Goal: Information Seeking & Learning: Learn about a topic

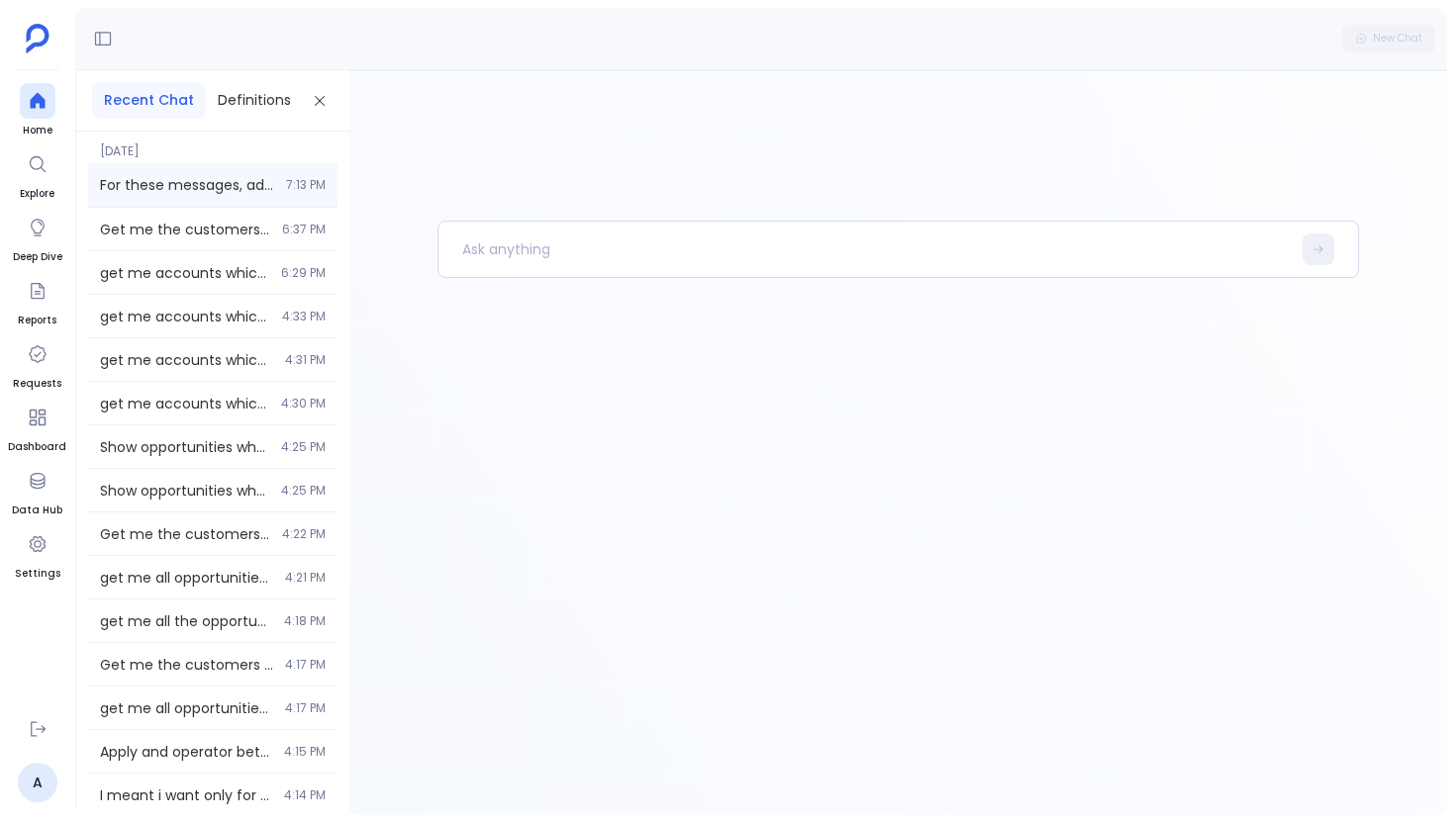
click at [247, 186] on span "For these messages, add the column consolidator column" at bounding box center [187, 185] width 174 height 20
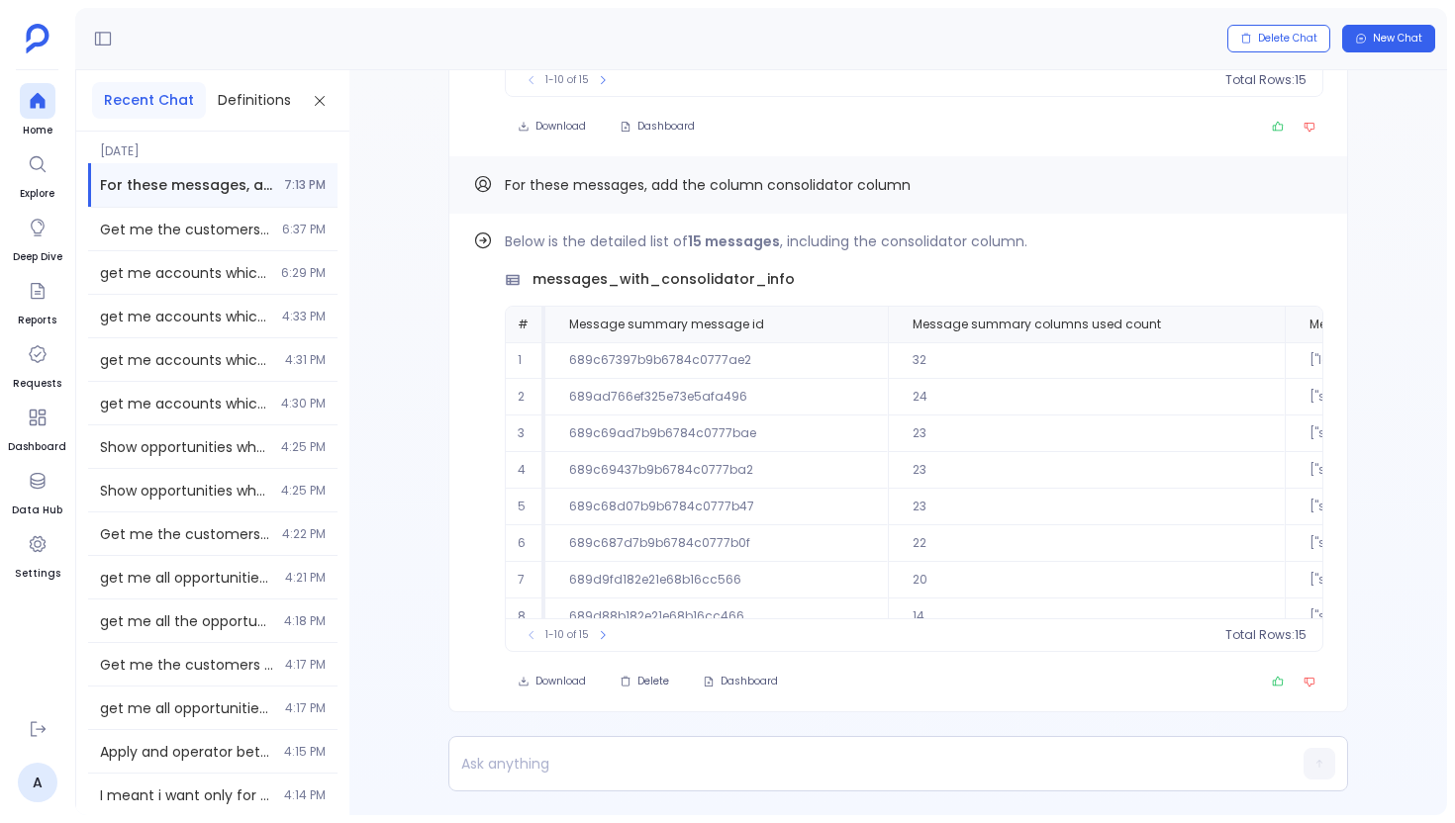
scroll to position [-494, 0]
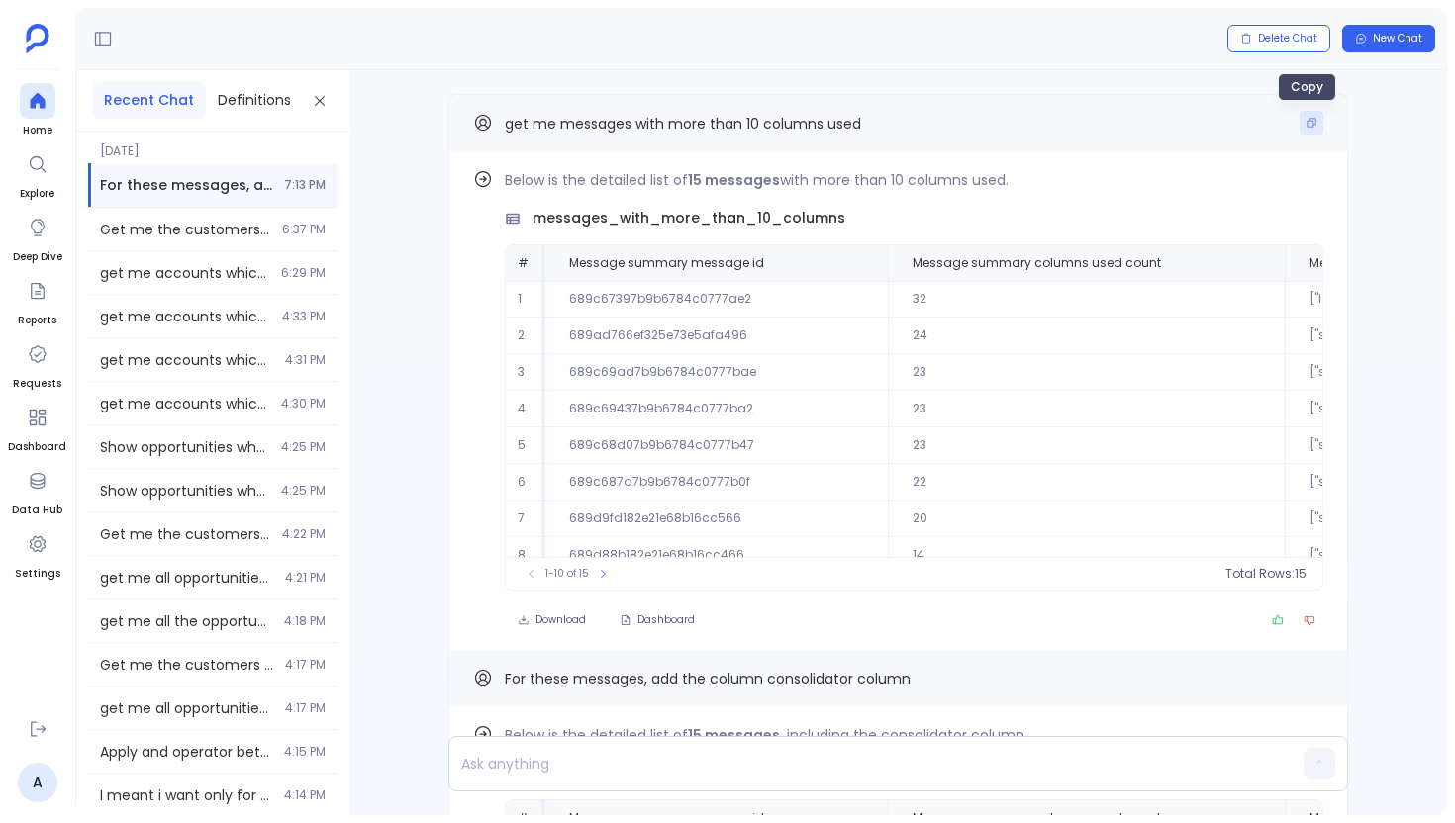
click at [1301, 129] on button "Copy" at bounding box center [1311, 123] width 24 height 24
click at [44, 108] on icon at bounding box center [38, 101] width 20 height 20
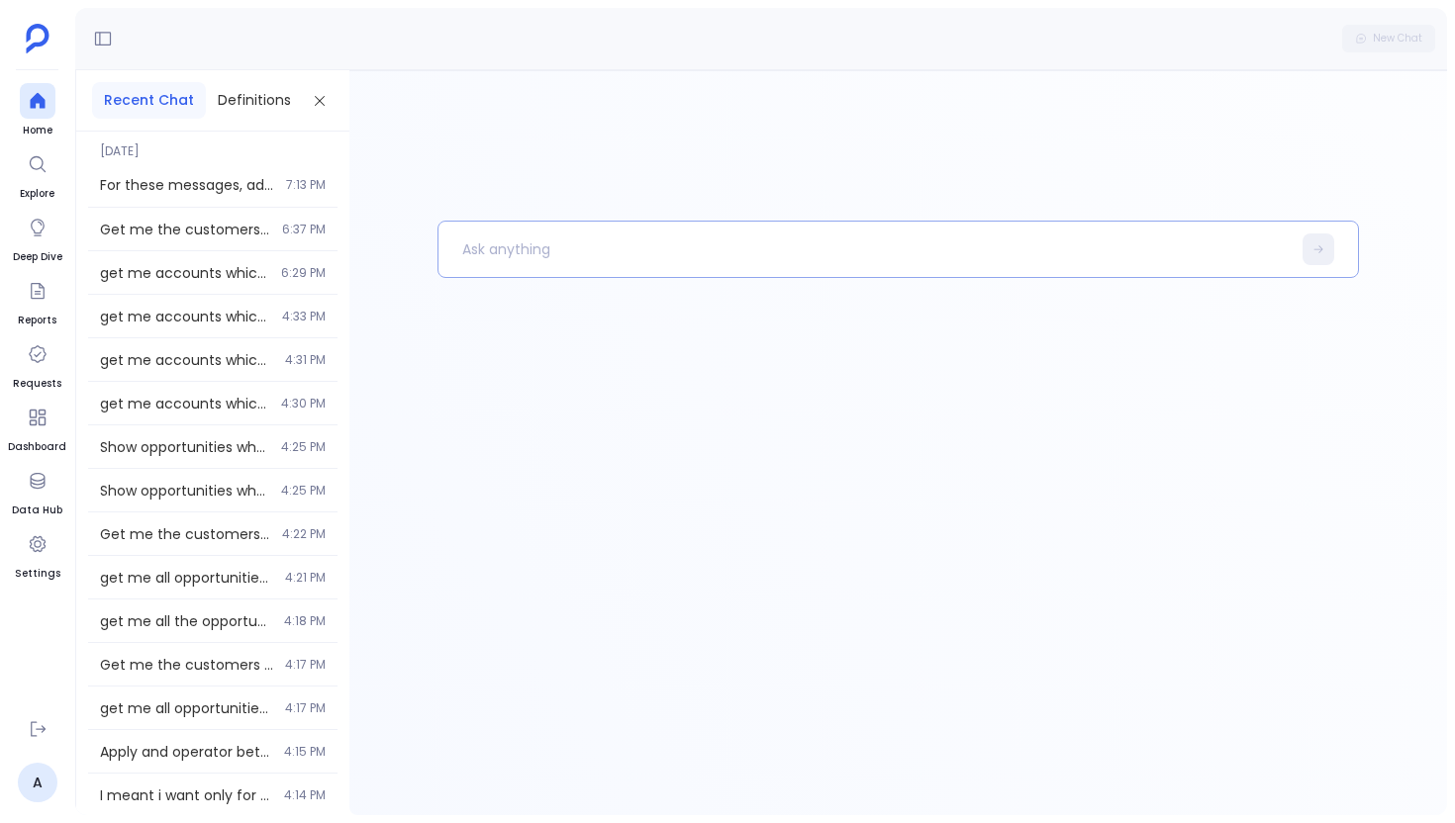
click at [574, 255] on p at bounding box center [864, 249] width 852 height 51
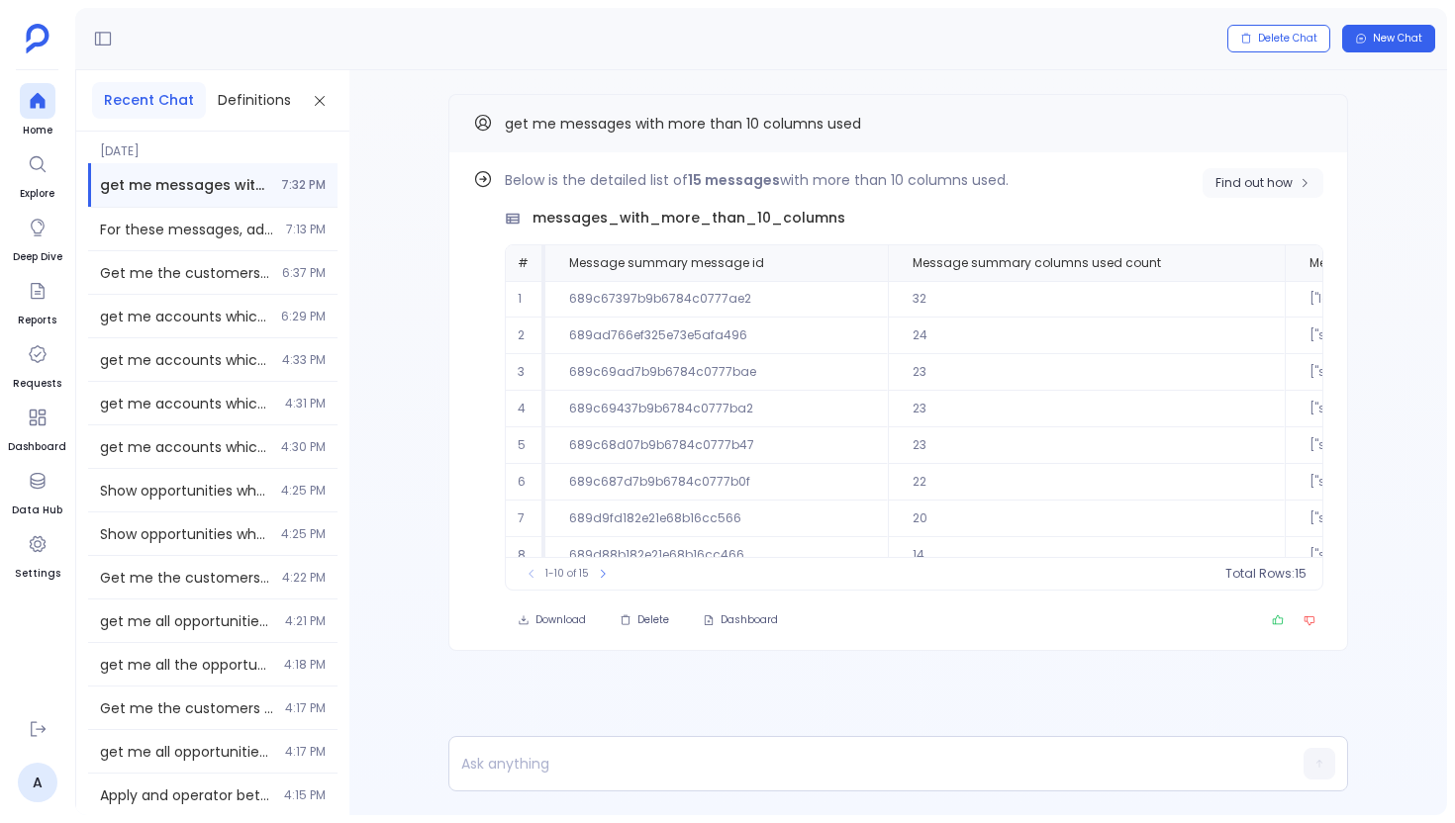
click at [1268, 181] on span "Find out how" at bounding box center [1253, 183] width 77 height 16
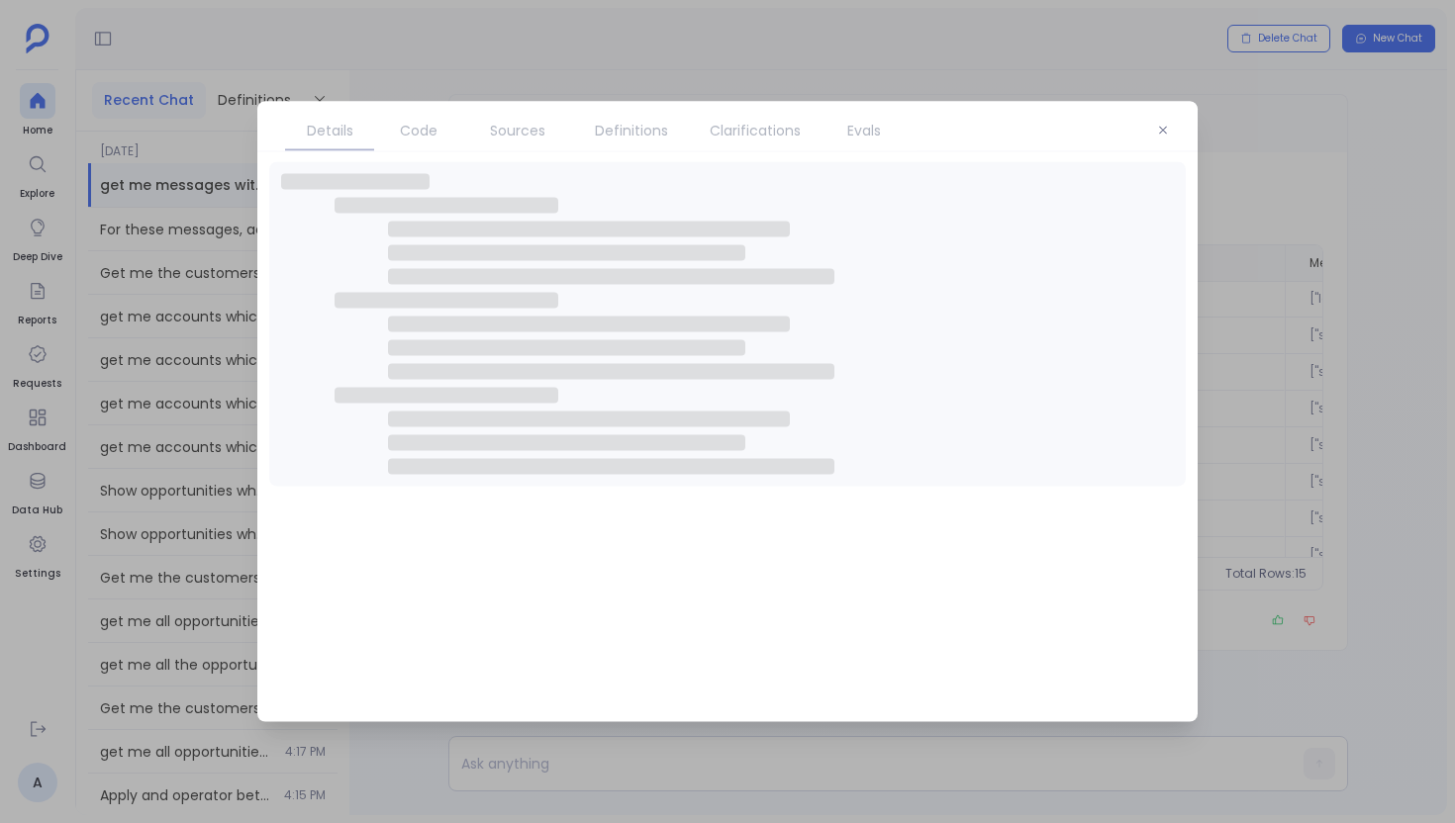
click at [490, 140] on span "Sources" at bounding box center [517, 131] width 55 height 22
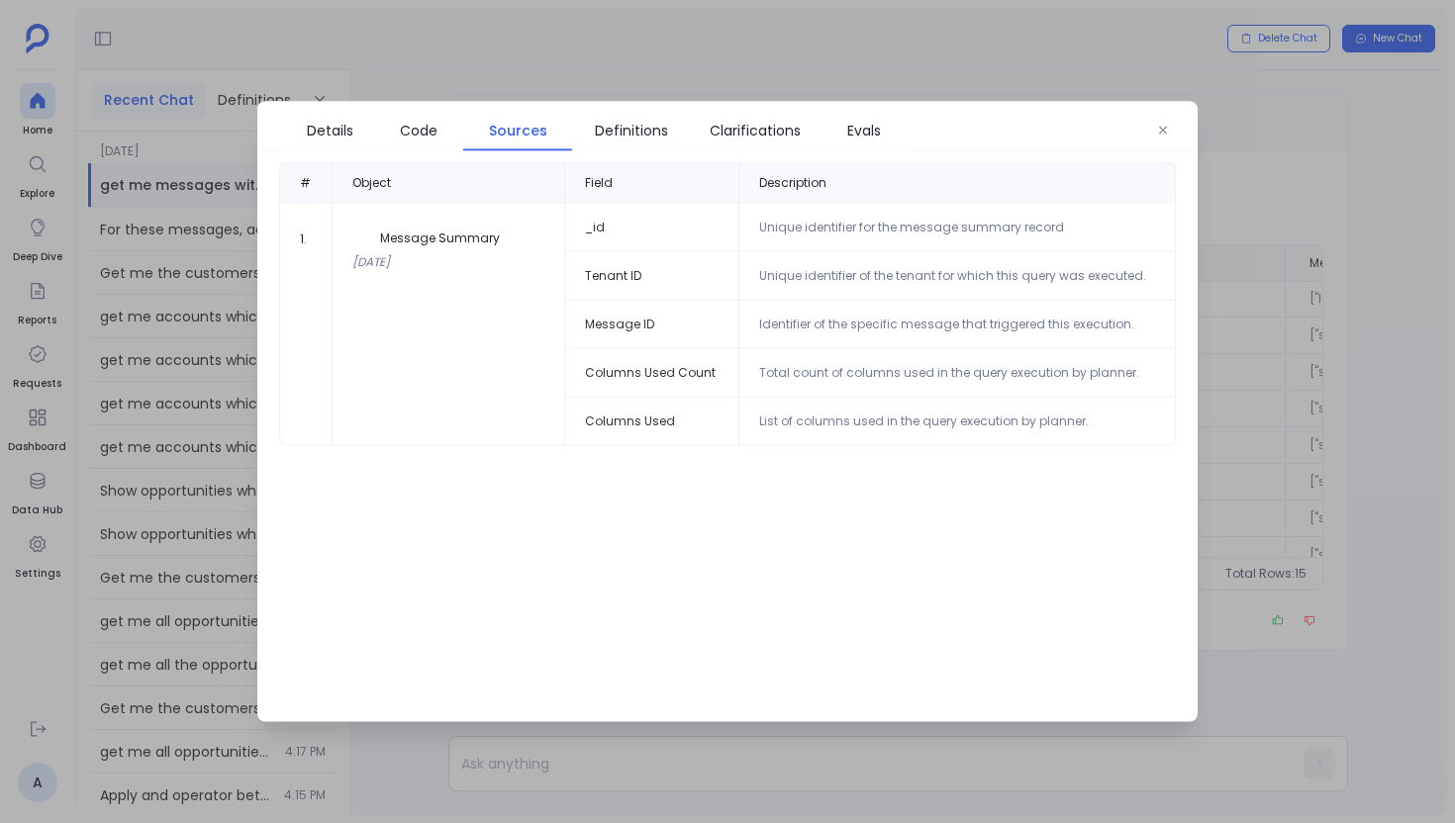
click at [490, 140] on span "Sources" at bounding box center [518, 131] width 58 height 22
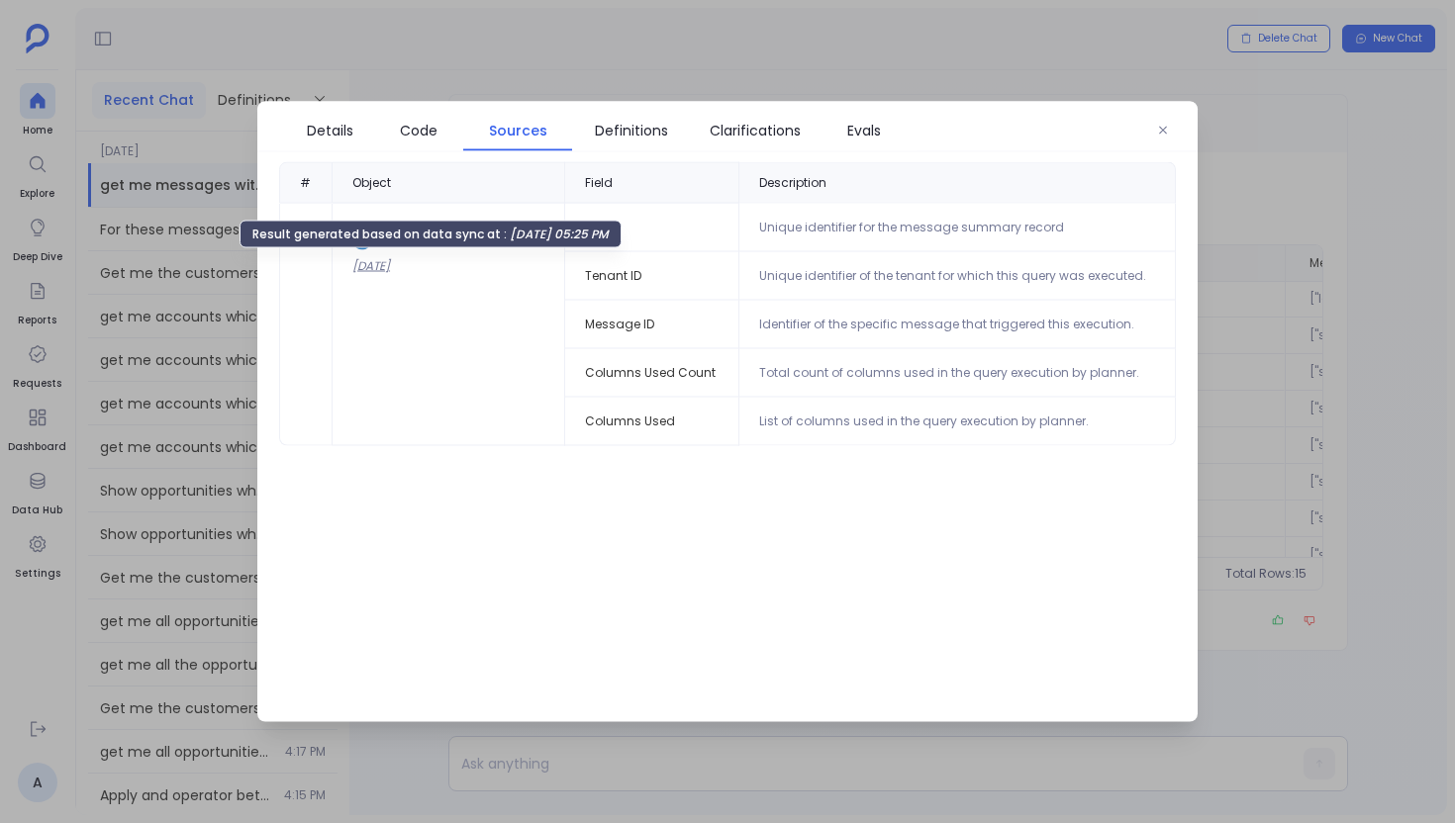
click at [402, 267] on div "[DATE]" at bounding box center [448, 266] width 192 height 16
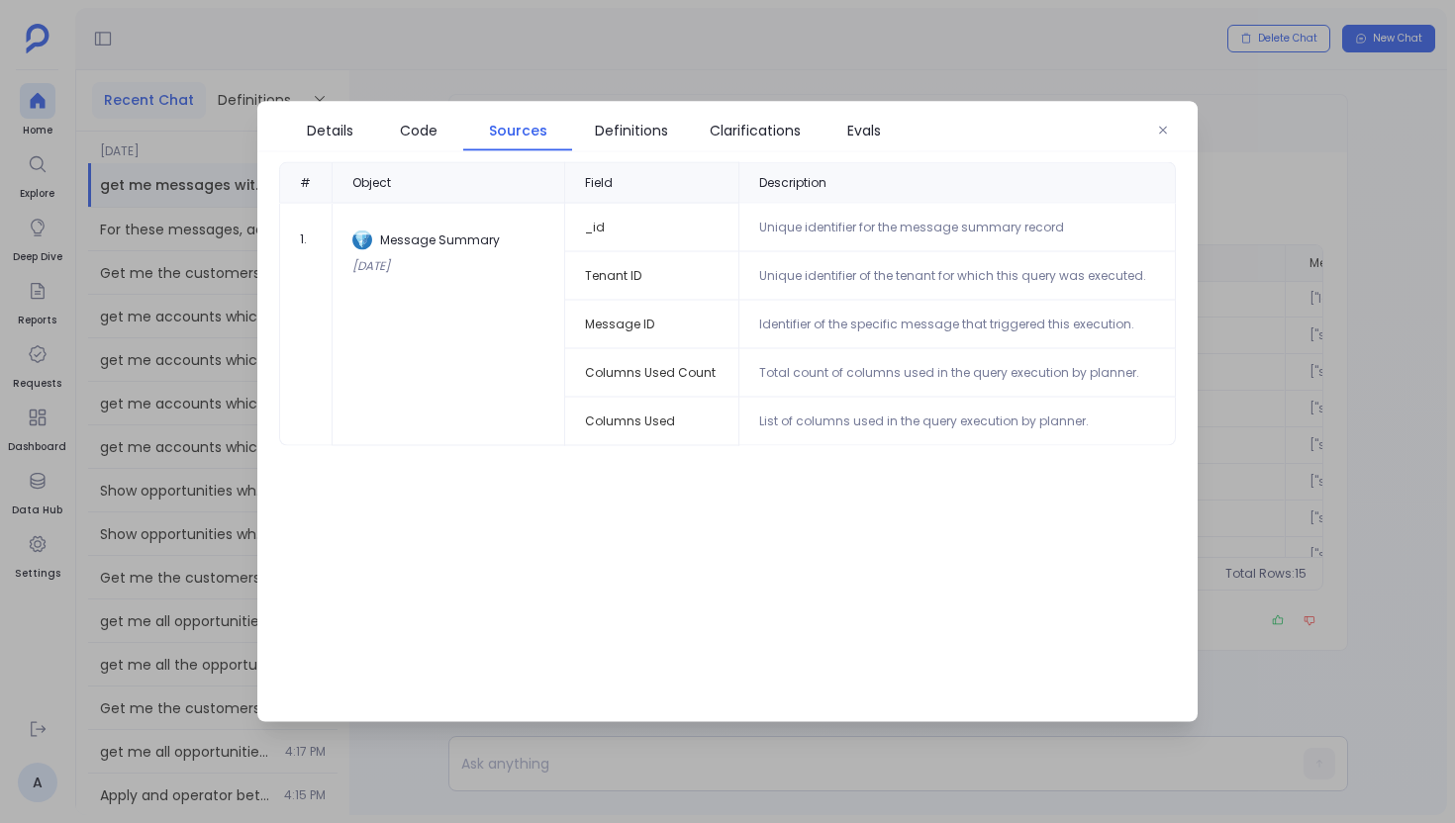
click at [1161, 156] on div "Details Code Sources Definitions Clarifications Evals # Object Field Descriptio…" at bounding box center [727, 412] width 940 height 620
click at [1166, 126] on icon "button" at bounding box center [1163, 131] width 12 height 12
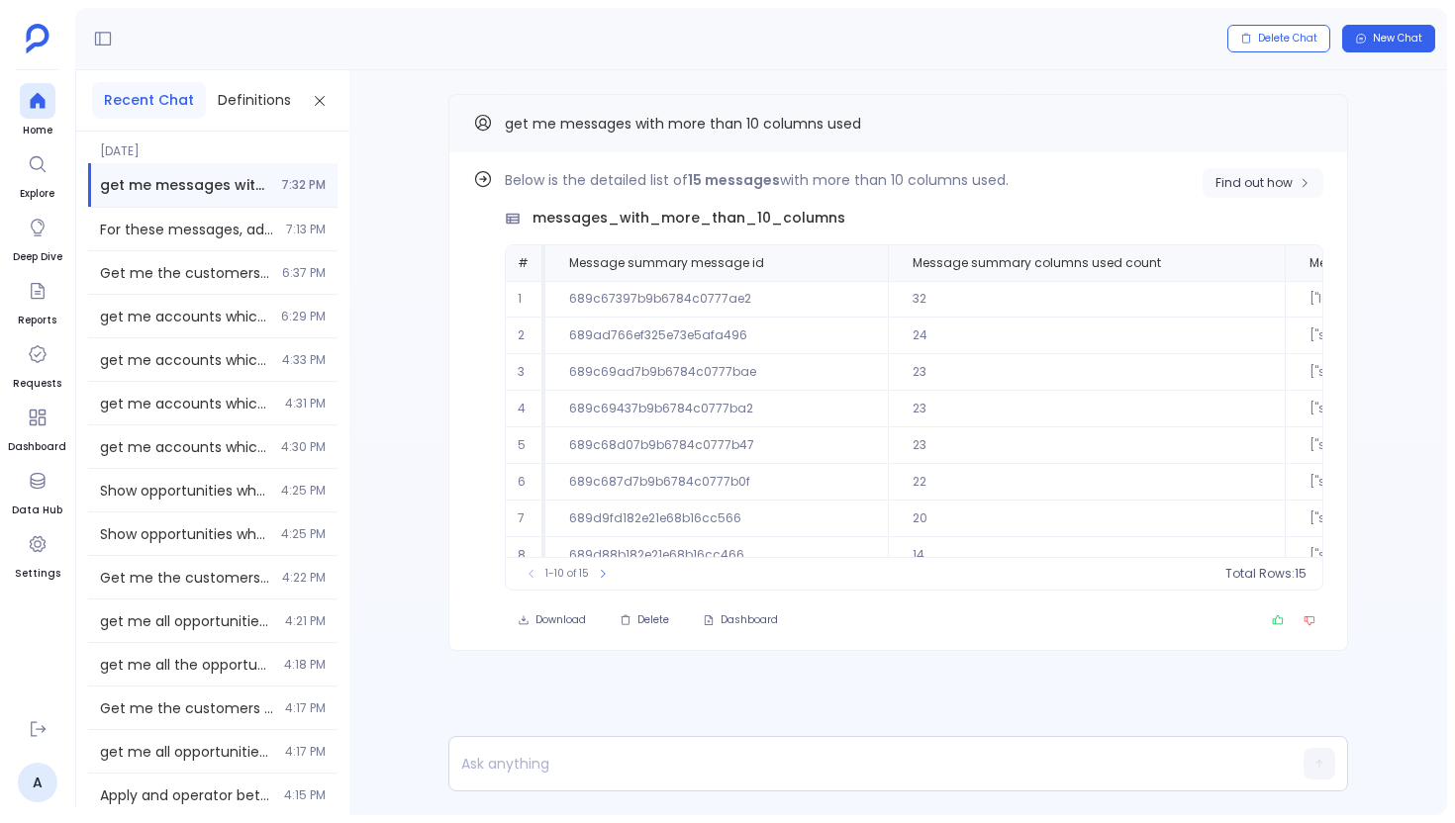
click at [1258, 193] on button "Find out how" at bounding box center [1262, 183] width 121 height 30
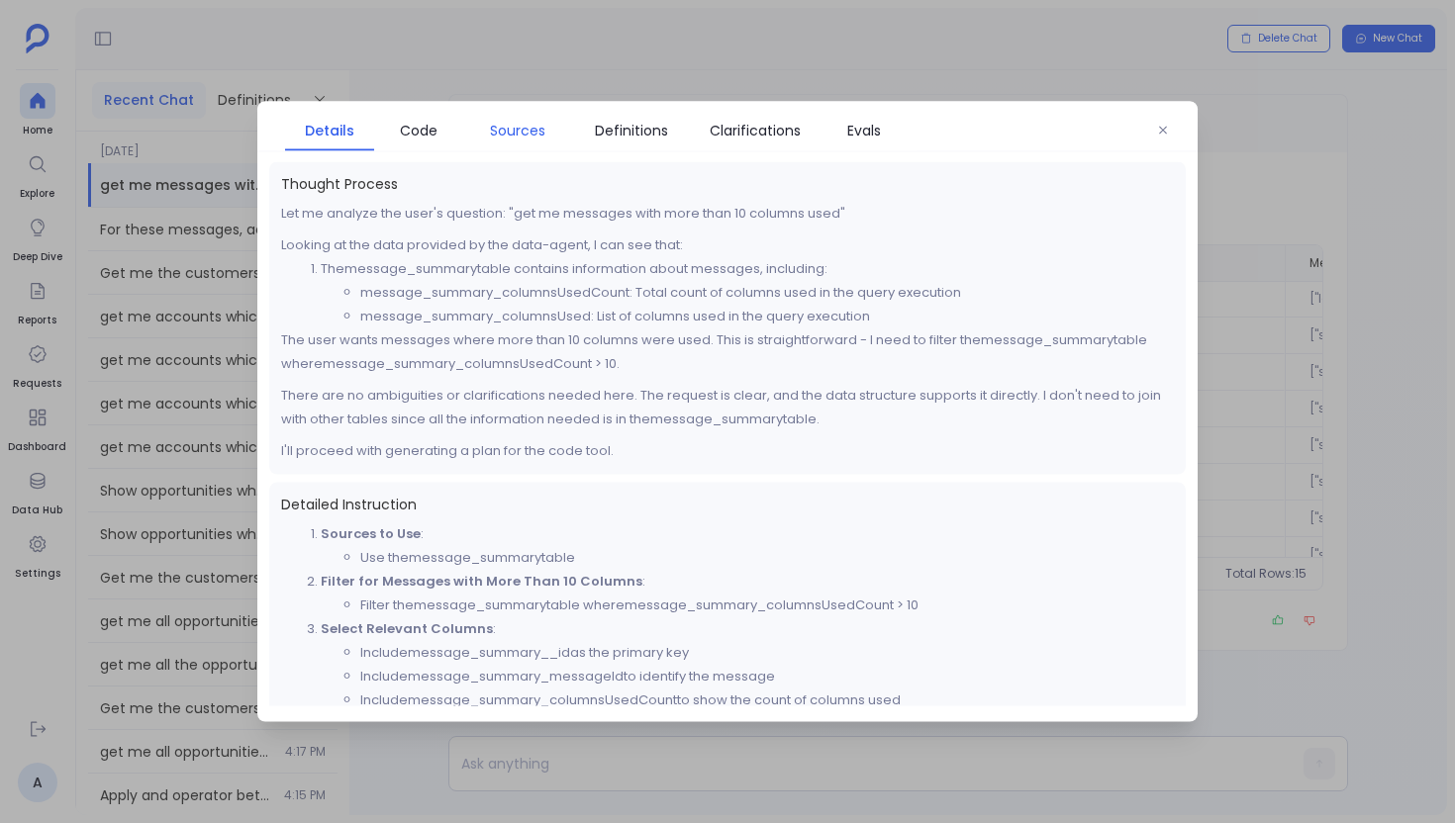
click at [532, 147] on link "Sources" at bounding box center [517, 131] width 109 height 42
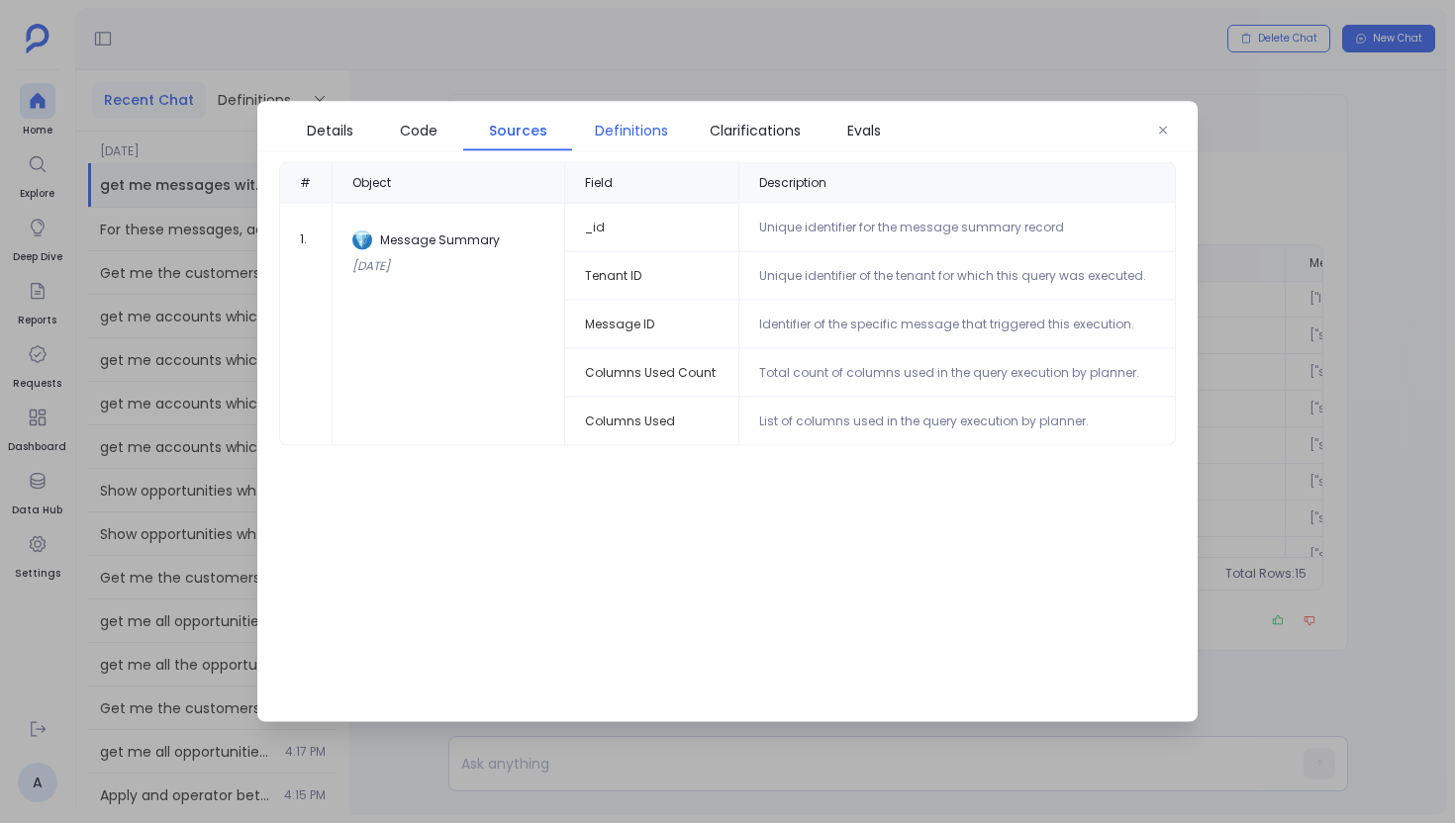
click at [596, 129] on span "Definitions" at bounding box center [631, 131] width 73 height 22
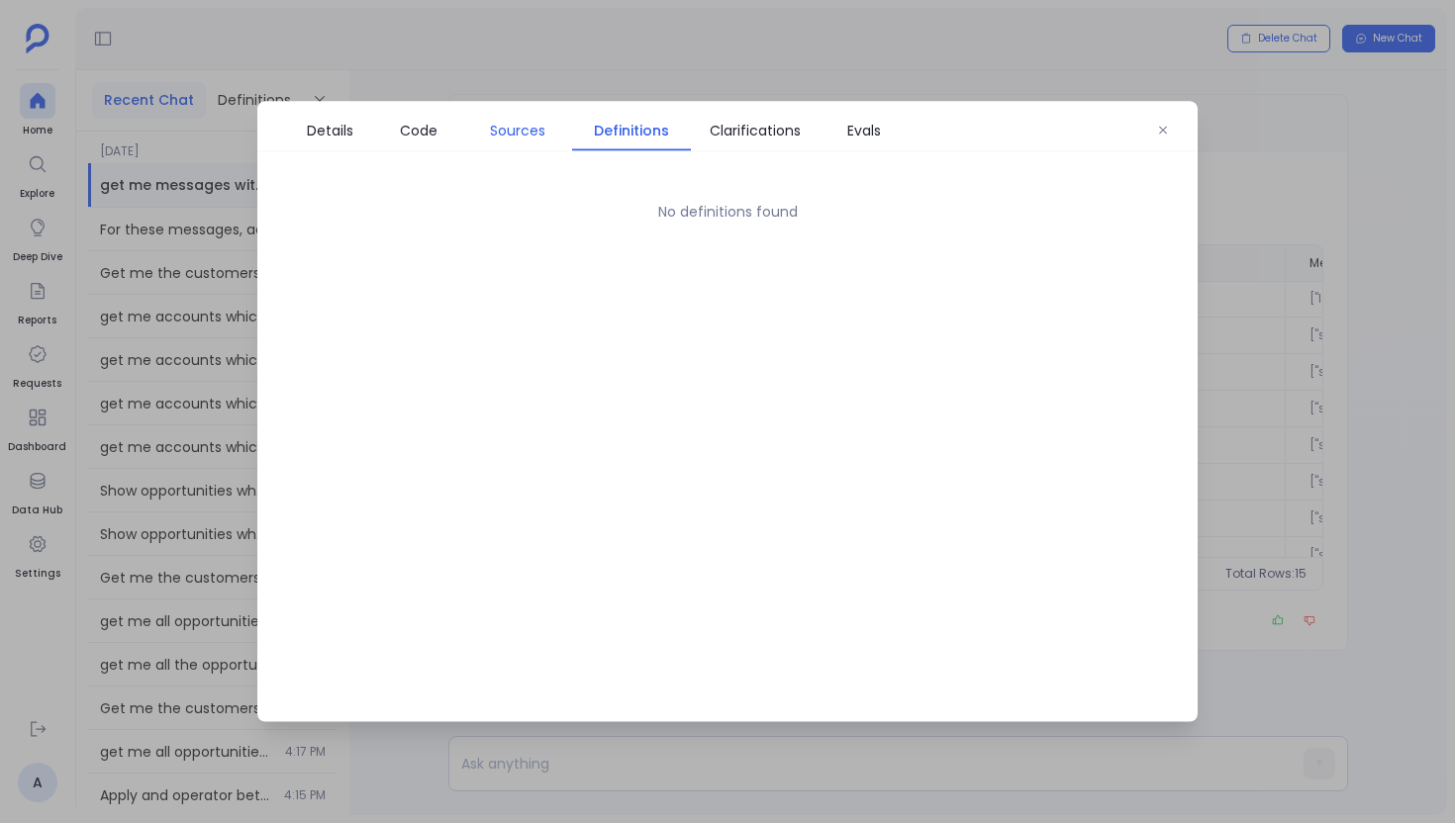
click at [516, 127] on span "Sources" at bounding box center [517, 131] width 55 height 22
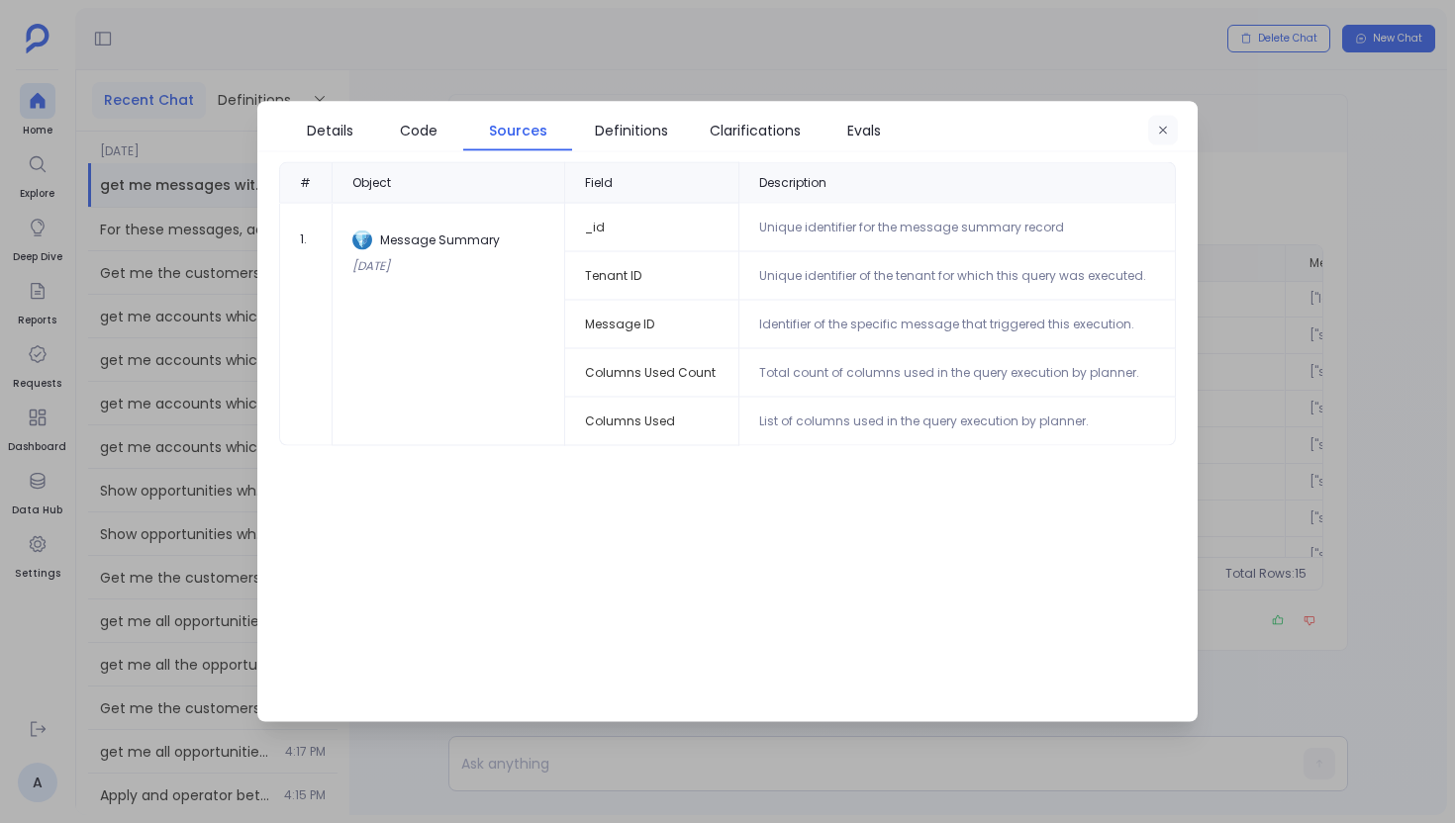
click at [1155, 138] on button "button" at bounding box center [1163, 131] width 30 height 30
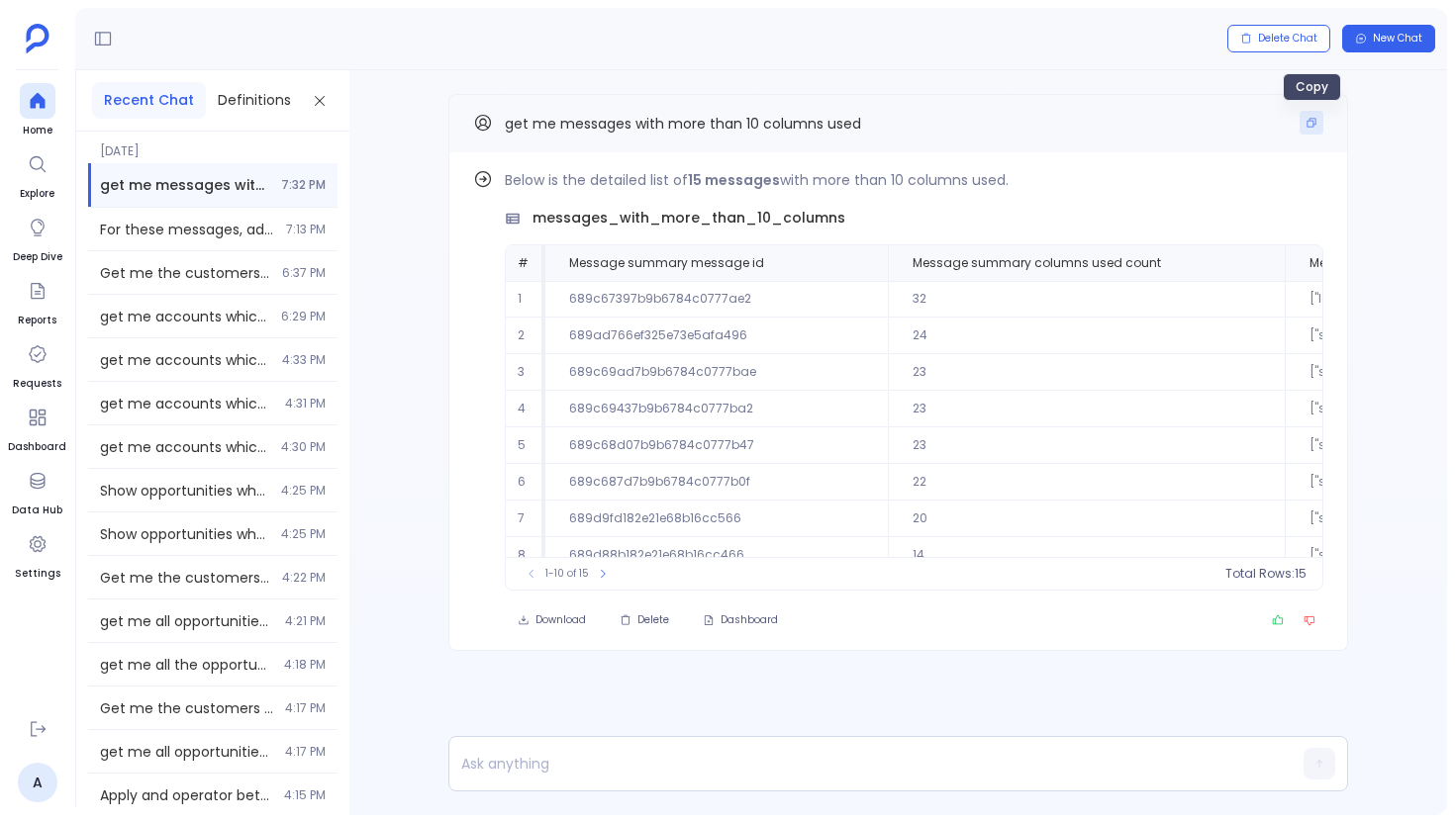
click at [1304, 115] on button "Copy" at bounding box center [1311, 123] width 24 height 24
click at [41, 104] on icon at bounding box center [37, 101] width 15 height 16
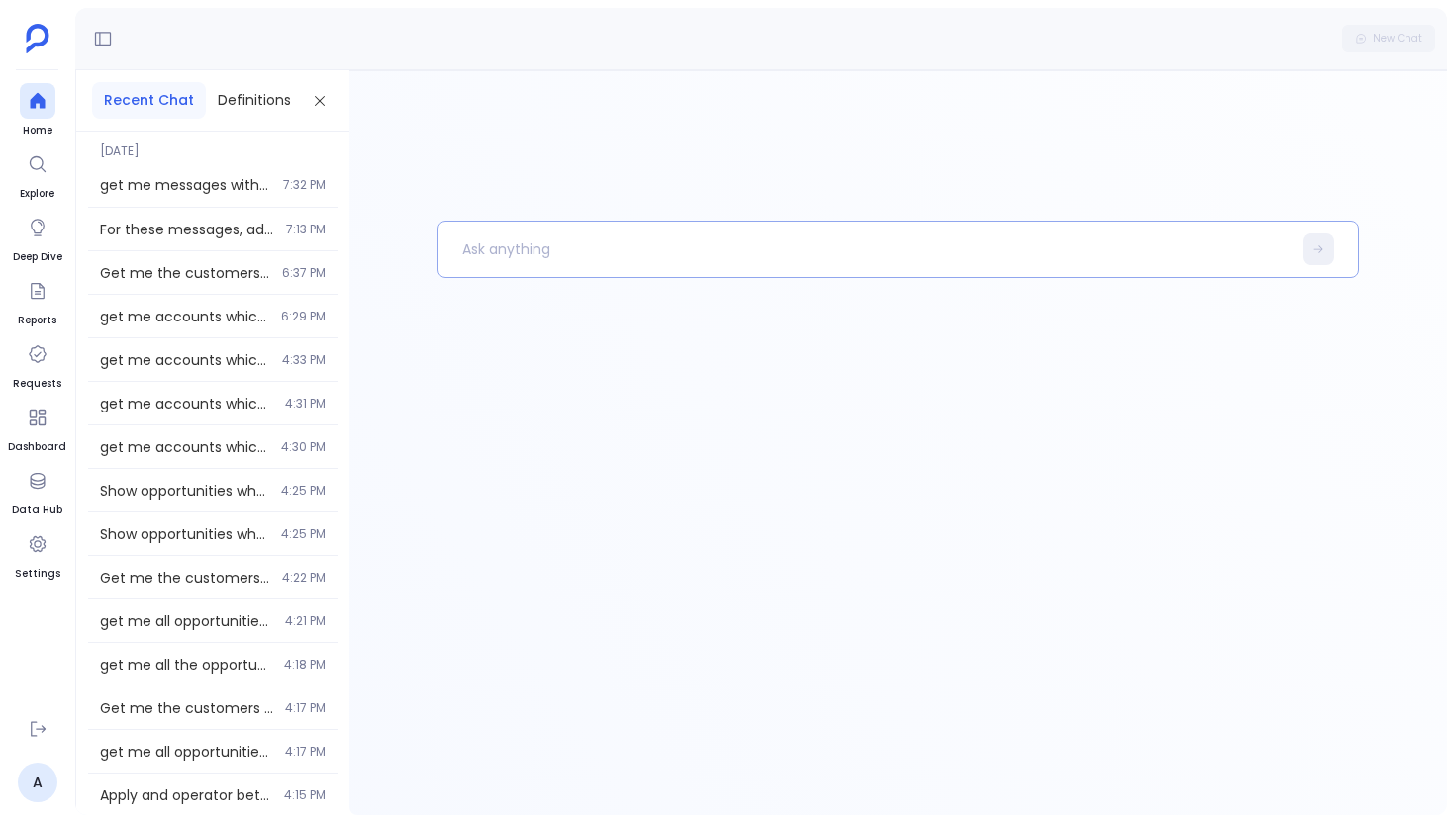
click at [454, 238] on p at bounding box center [864, 249] width 852 height 51
click at [539, 236] on p "get me messages with more than 10 columns used" at bounding box center [853, 249] width 831 height 51
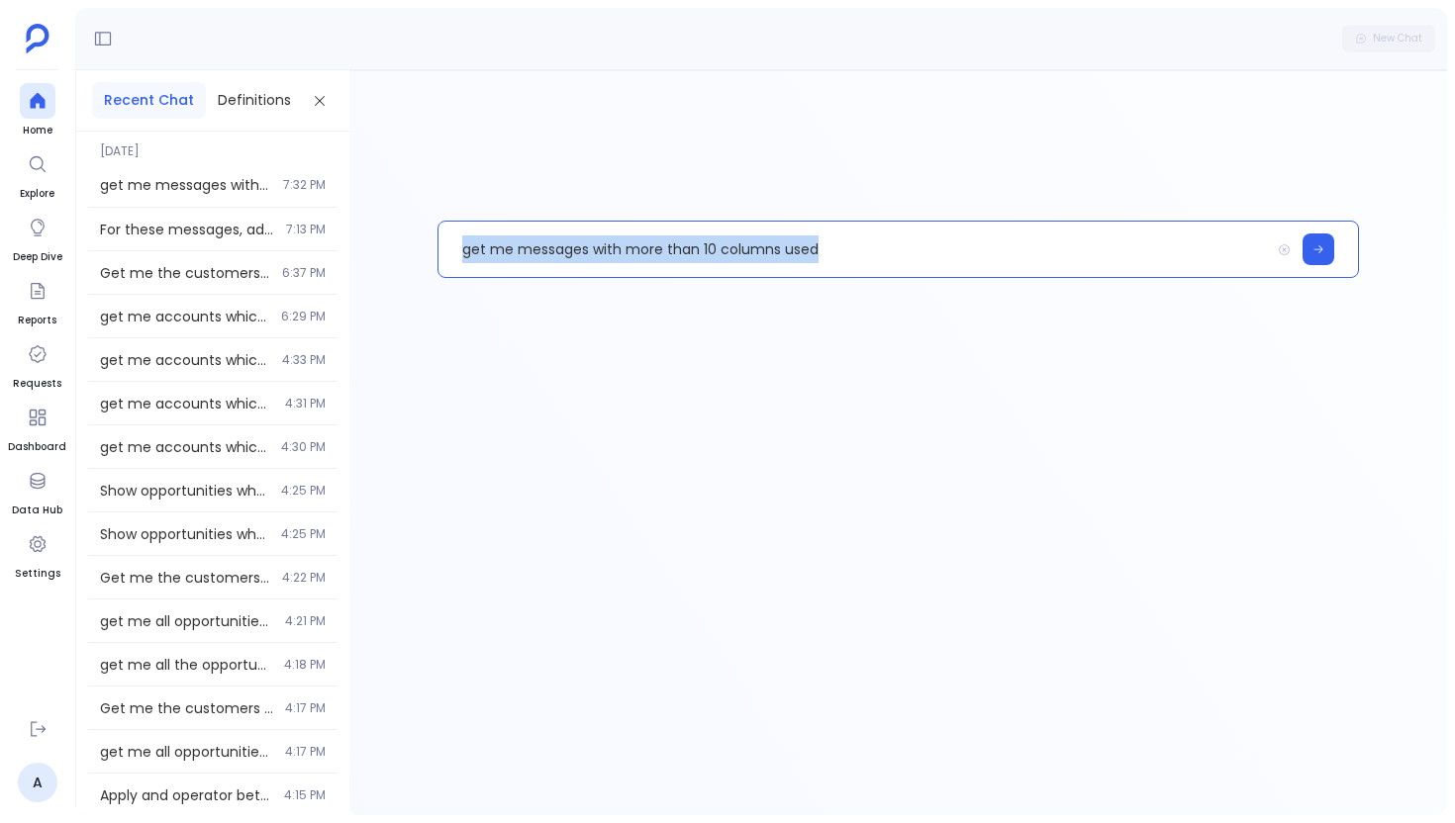
click at [539, 236] on p "get me messages with more than 10 columns used" at bounding box center [853, 249] width 831 height 51
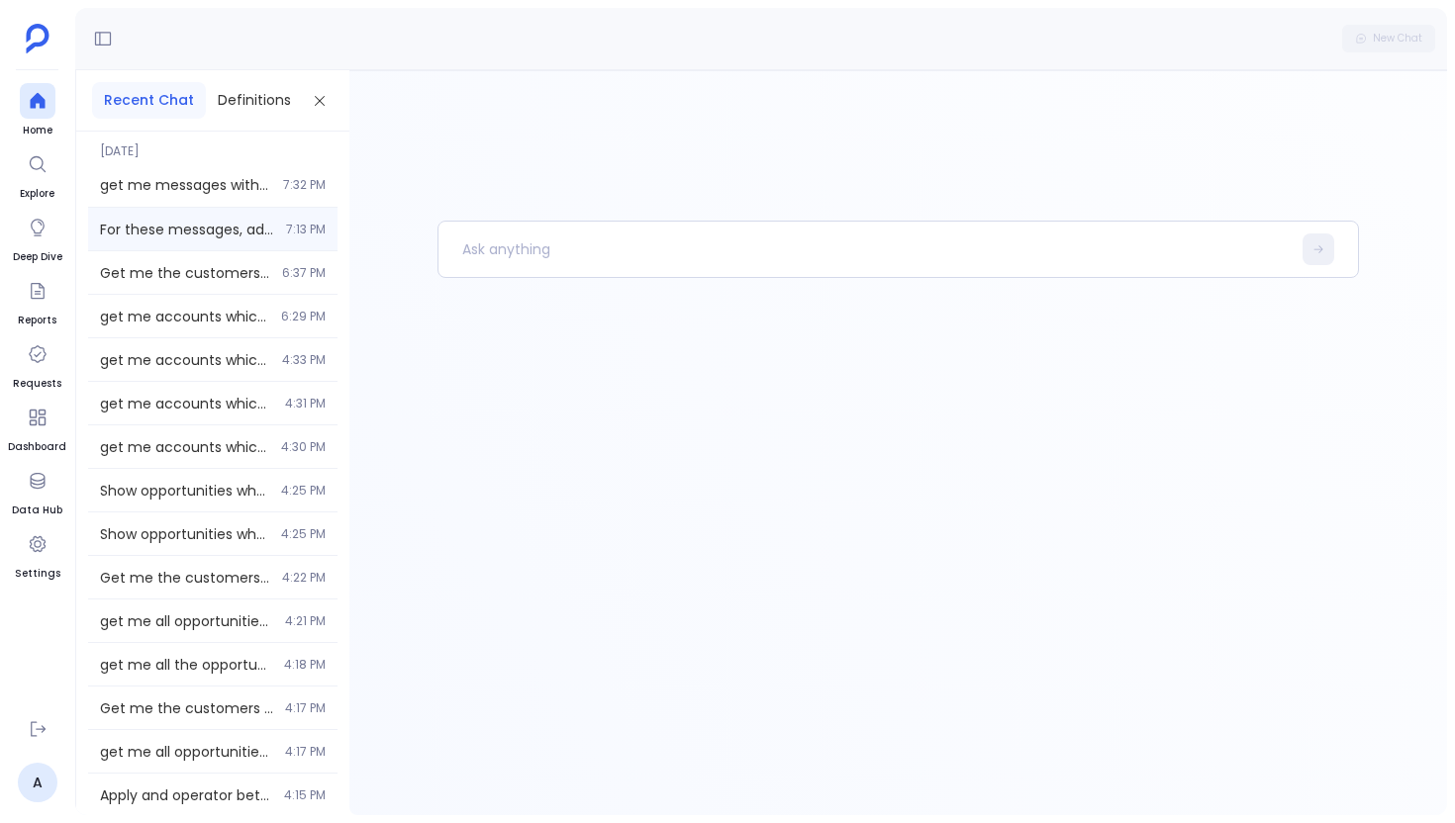
click at [207, 215] on div "For these messages, add the column consolidator column 7:13 PM" at bounding box center [212, 229] width 249 height 43
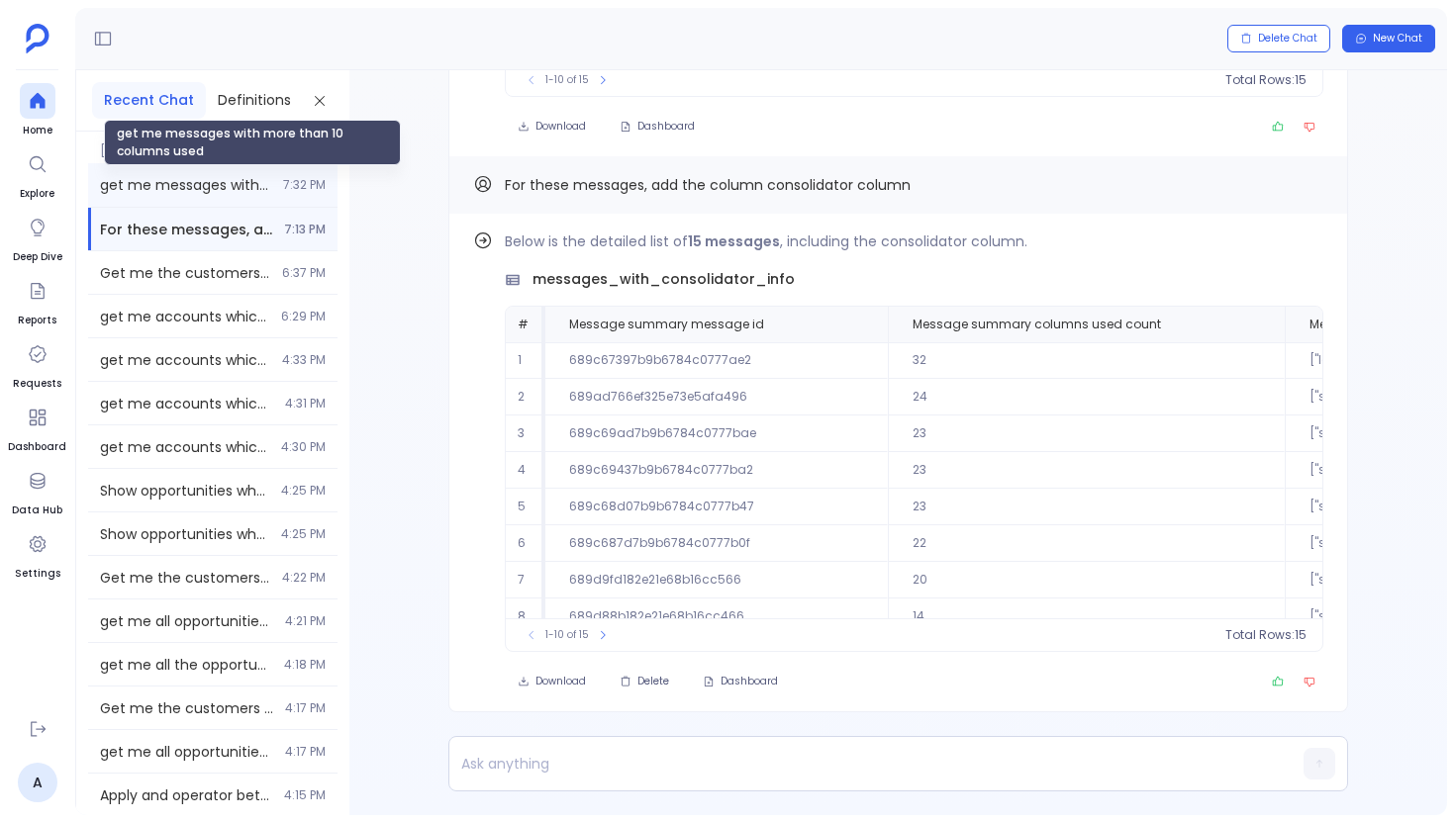
click at [234, 192] on span "get me messages with more than 10 columns used" at bounding box center [185, 185] width 171 height 20
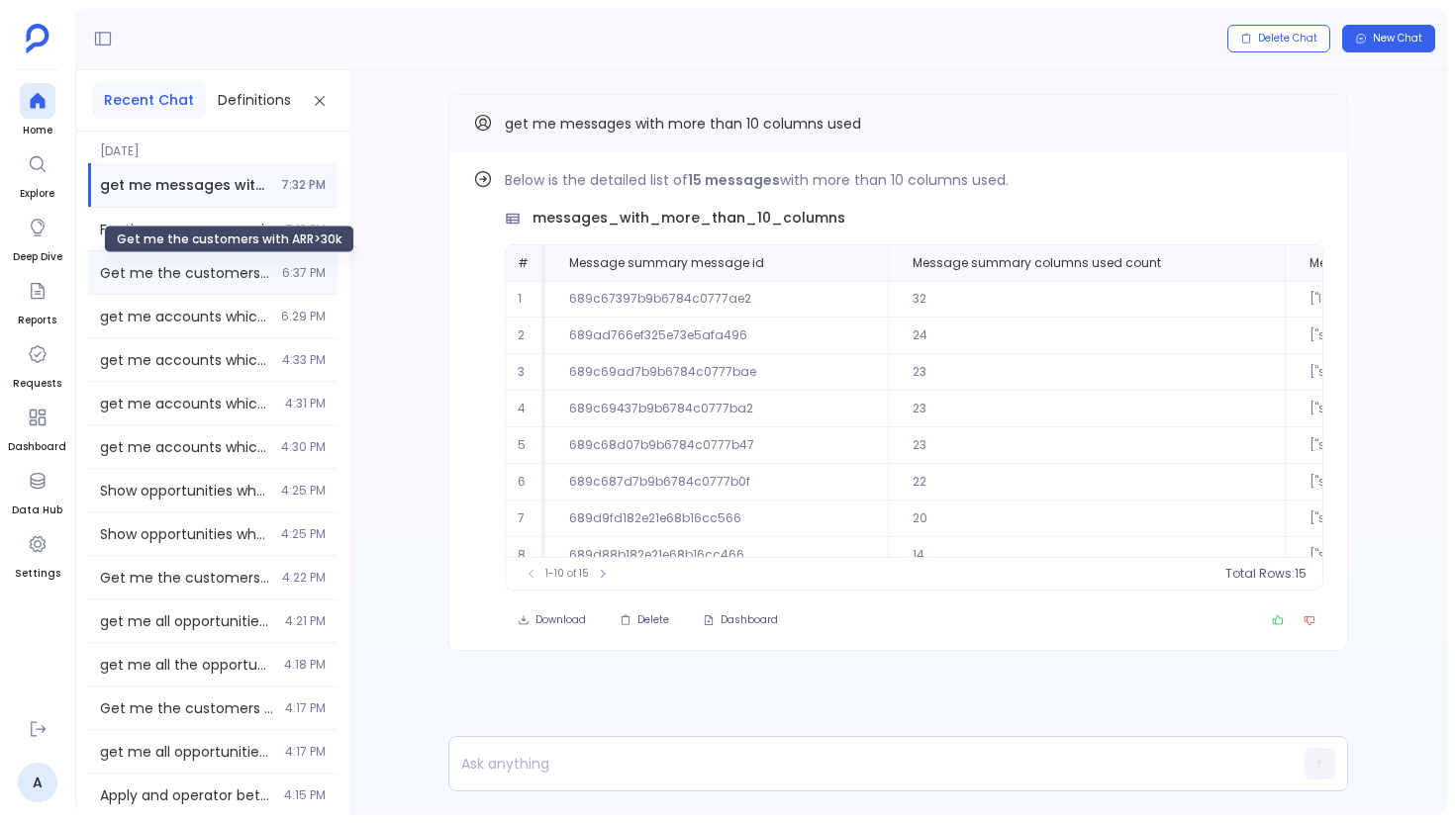
click at [221, 277] on span "Get me the customers with ARR>30k" at bounding box center [185, 273] width 170 height 20
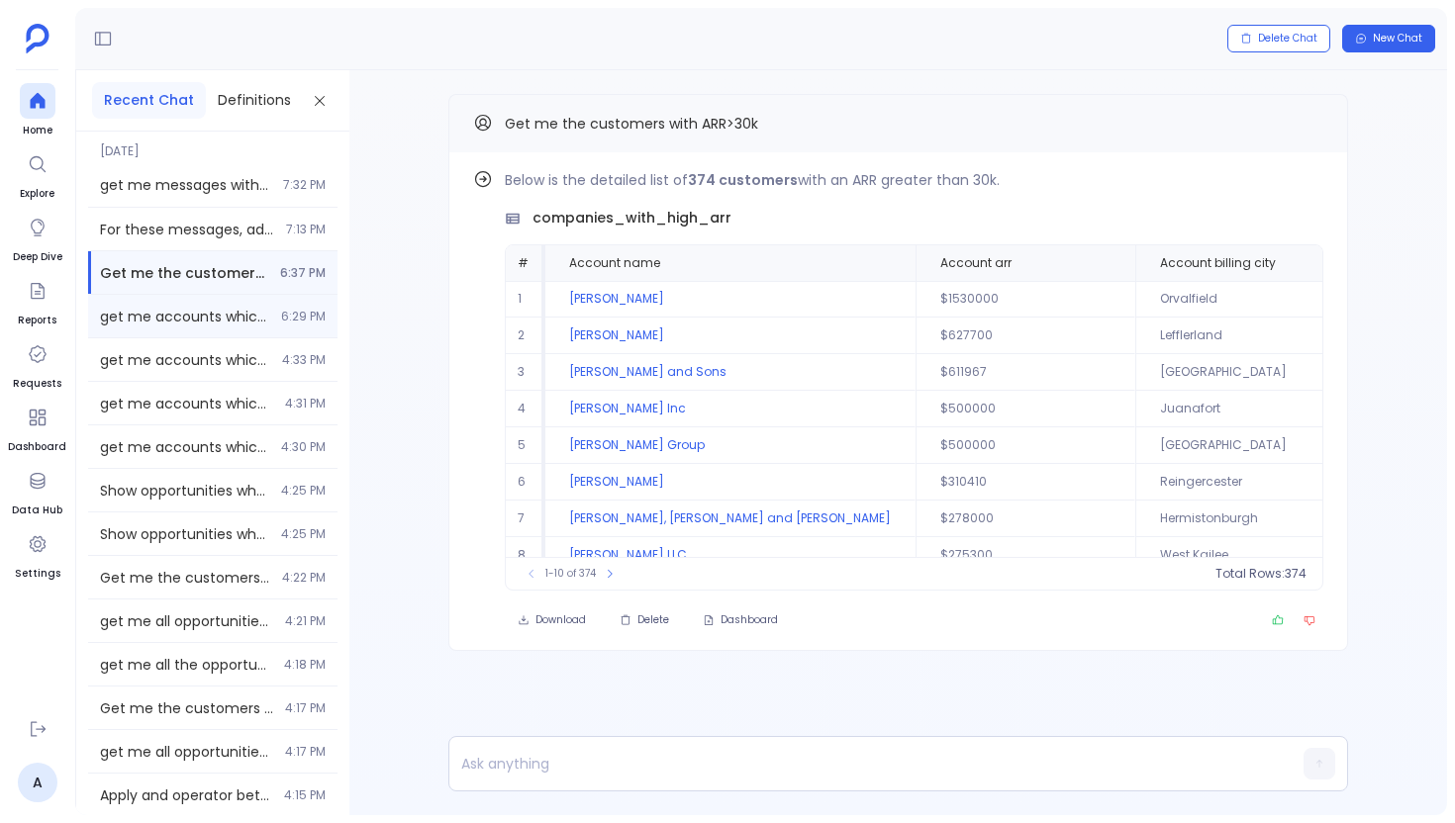
click at [294, 321] on span "6:29 PM" at bounding box center [303, 317] width 45 height 16
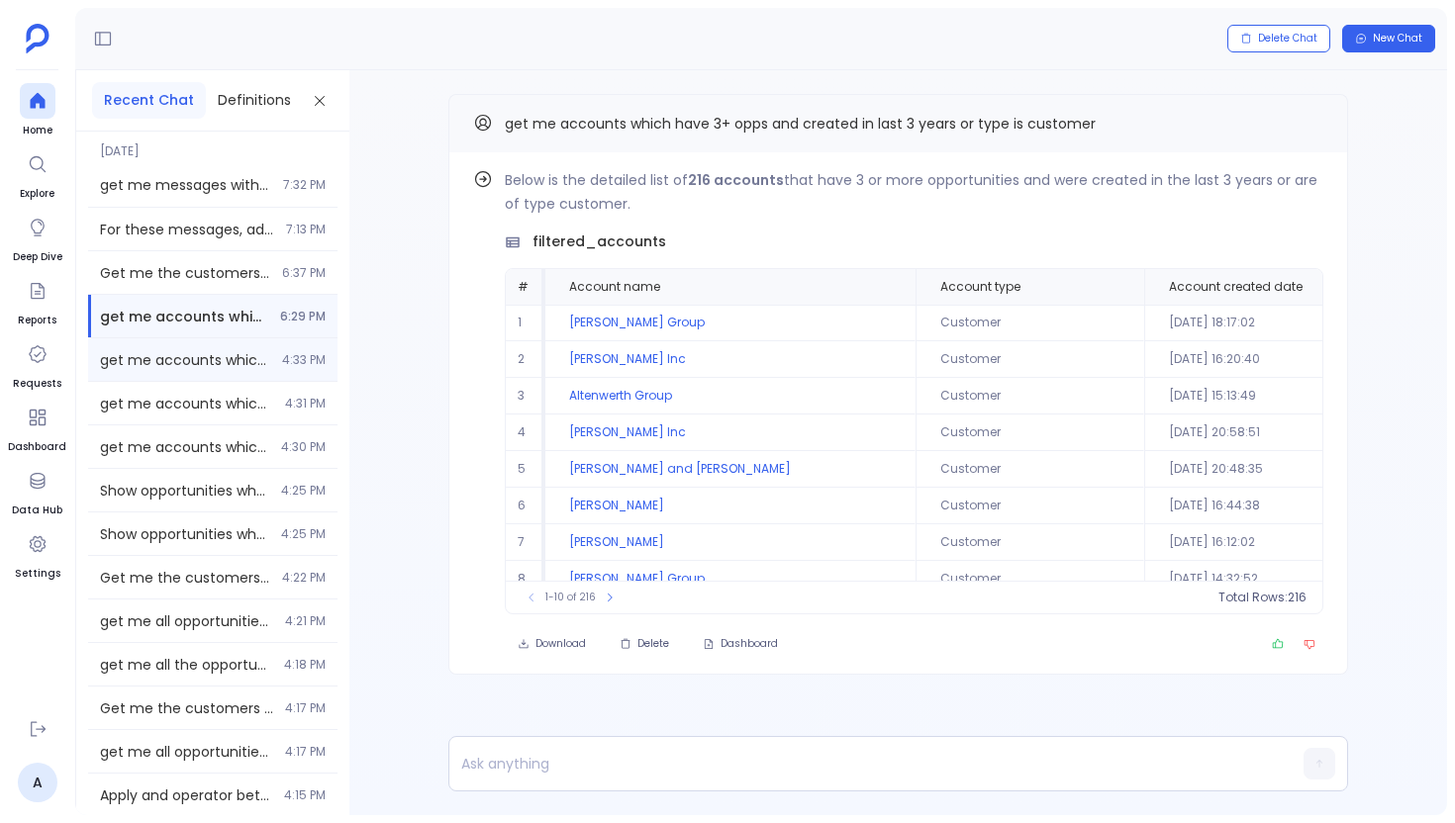
click at [264, 356] on div "get me accounts which have 3+ opps and created in last 3 years or type is custo…" at bounding box center [212, 359] width 249 height 43
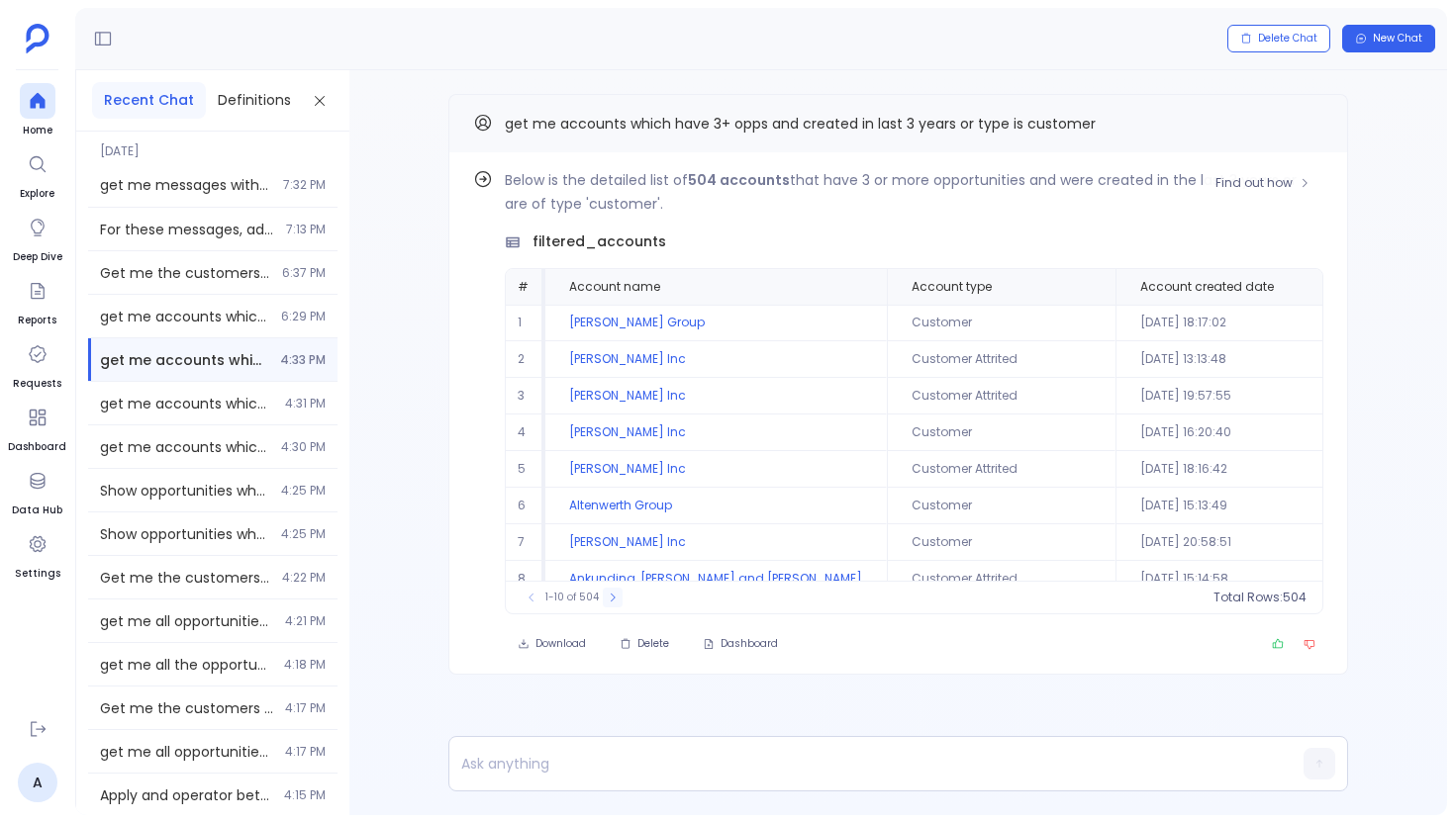
click at [612, 596] on icon at bounding box center [613, 598] width 12 height 12
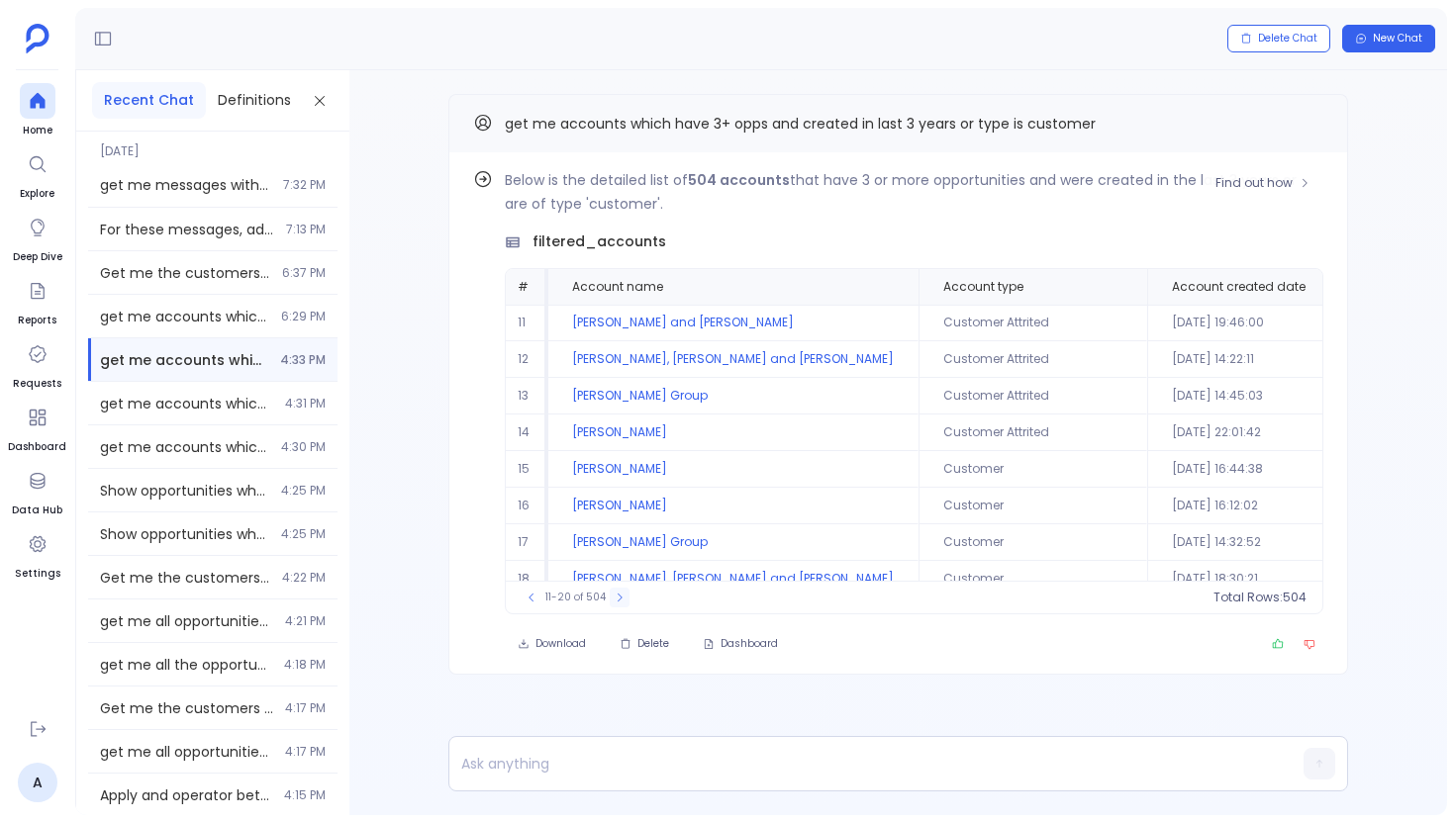
click at [614, 596] on icon at bounding box center [620, 598] width 12 height 12
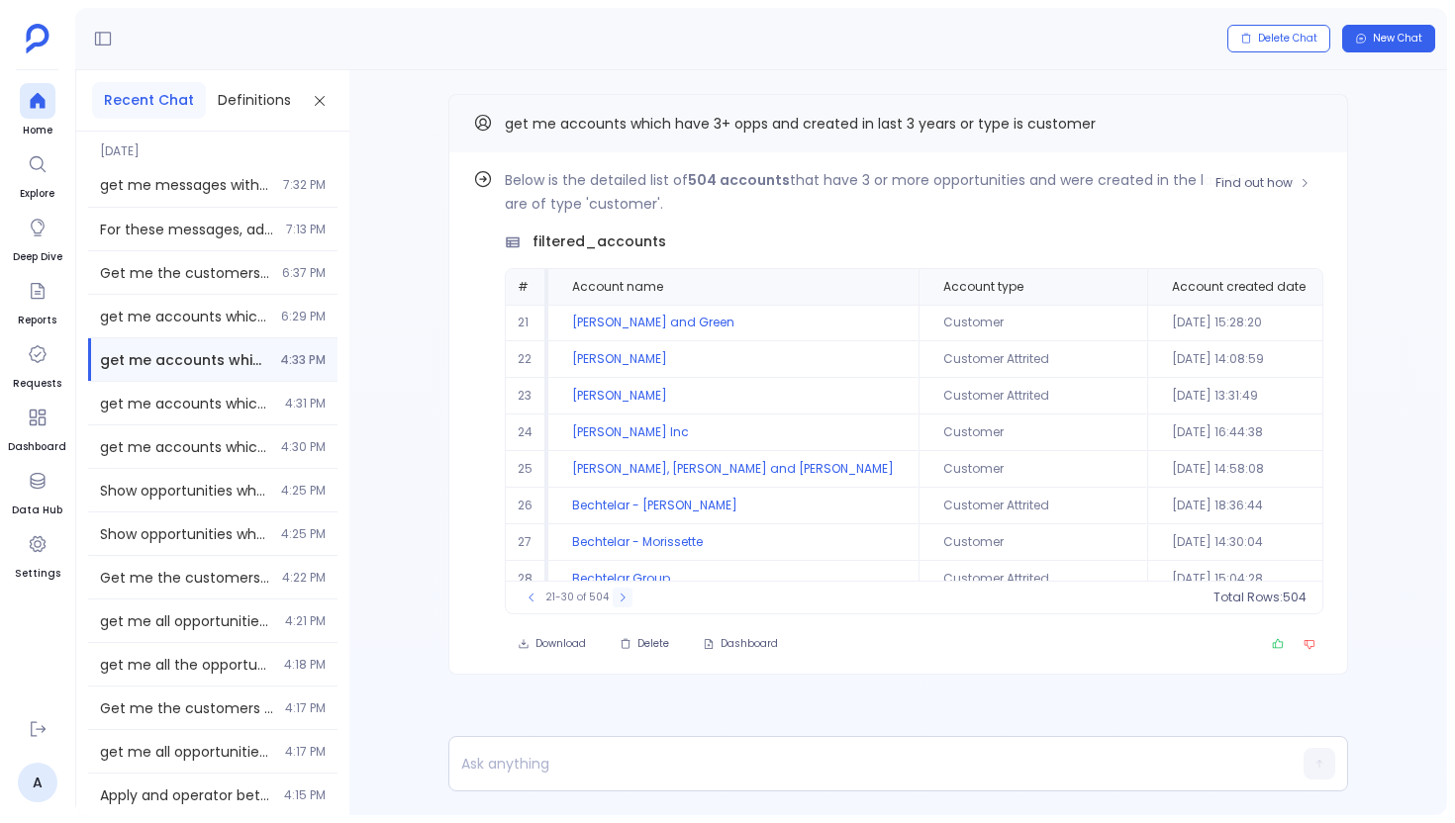
click at [613, 596] on button at bounding box center [623, 598] width 20 height 20
